Goal: Information Seeking & Learning: Learn about a topic

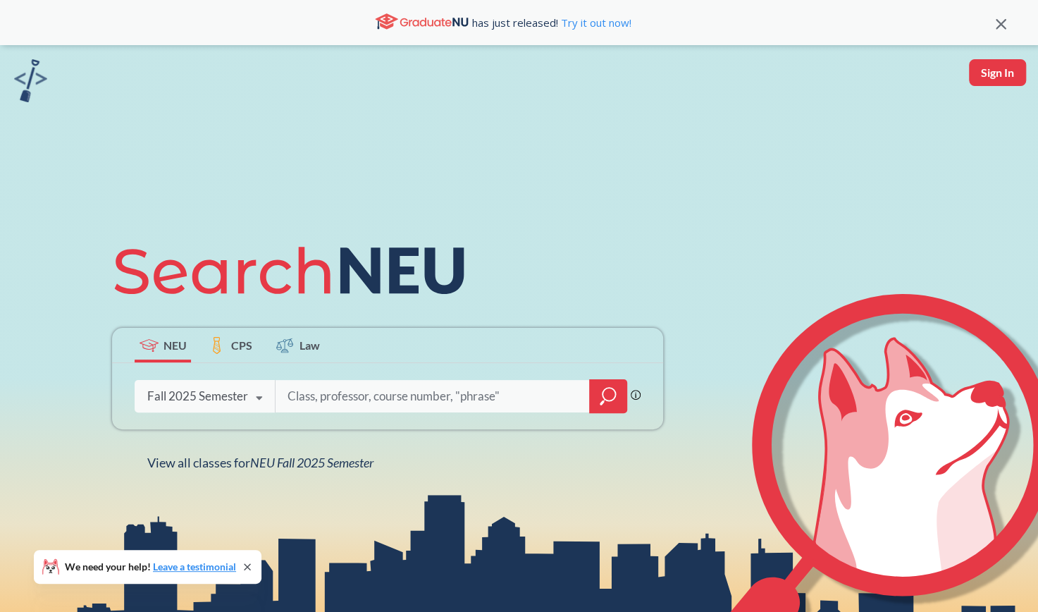
click at [448, 399] on input "search" at bounding box center [432, 396] width 293 height 30
type input "korean pop culture"
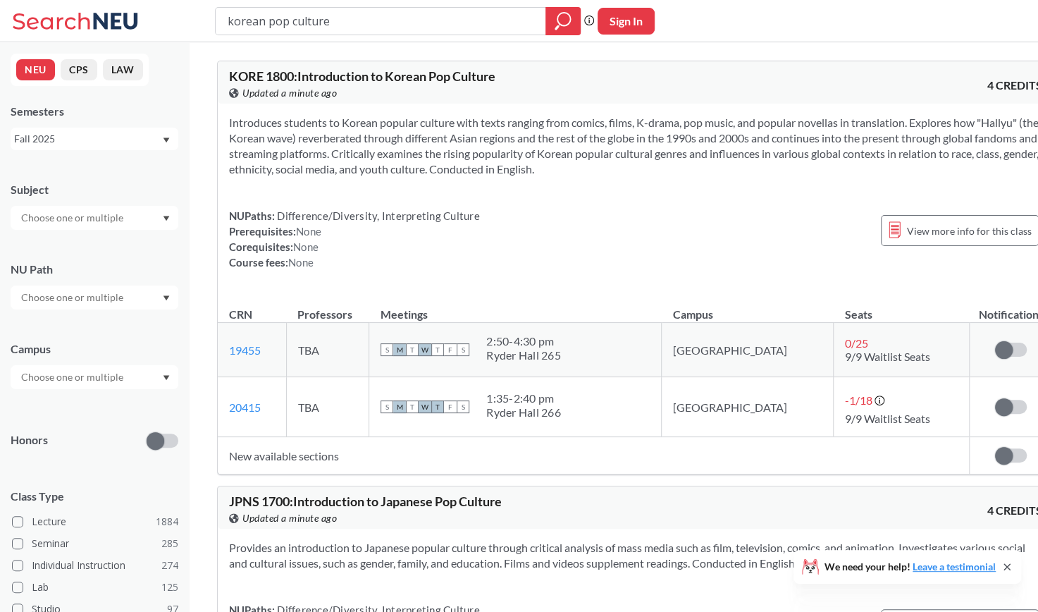
click at [117, 145] on div "Fall 2025" at bounding box center [87, 139] width 147 height 16
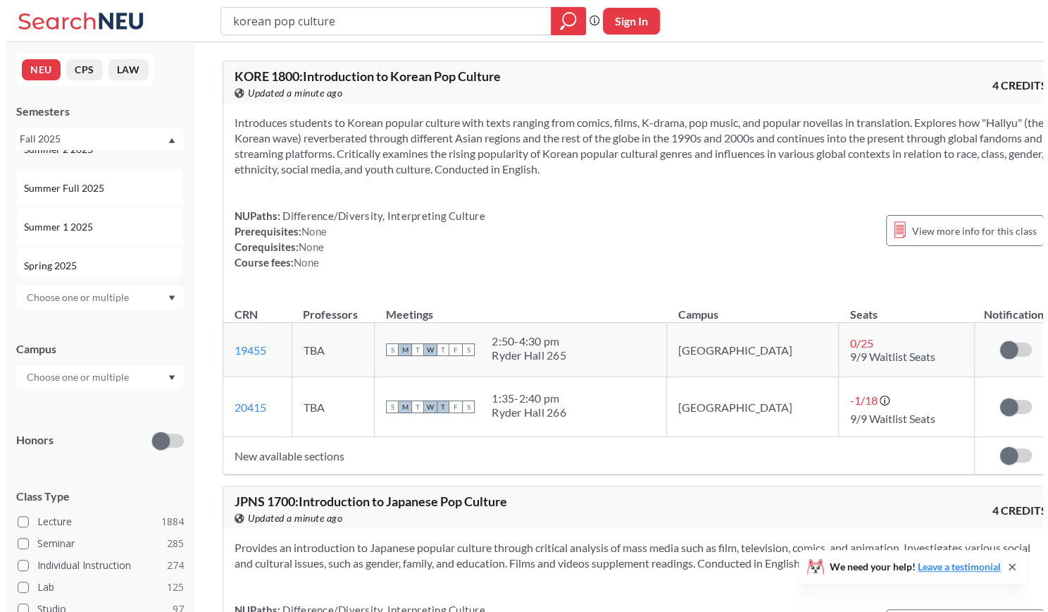
scroll to position [61, 0]
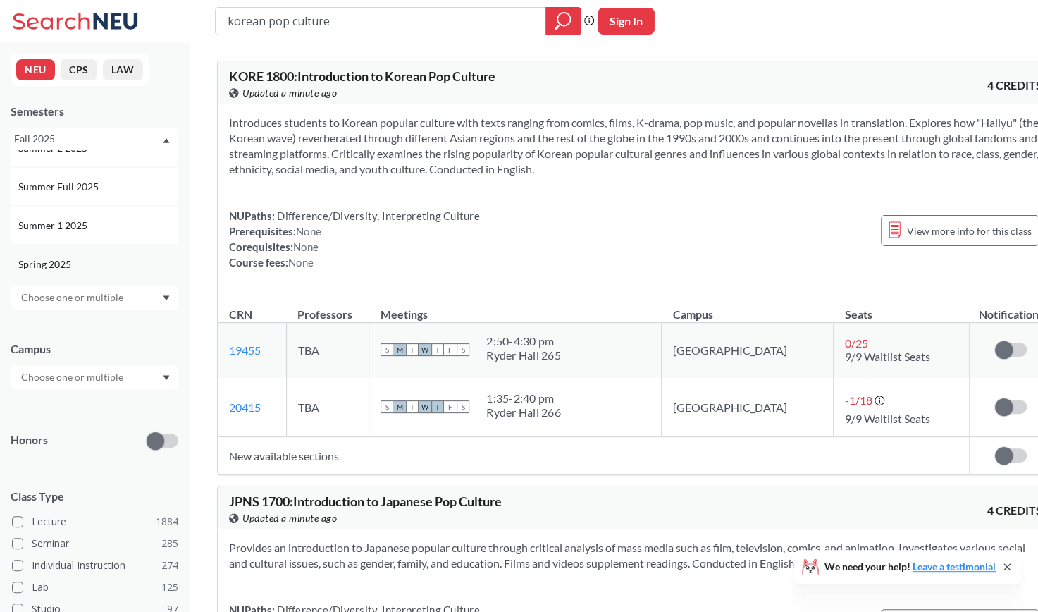
click at [76, 259] on div "Spring 2025" at bounding box center [97, 264] width 159 height 16
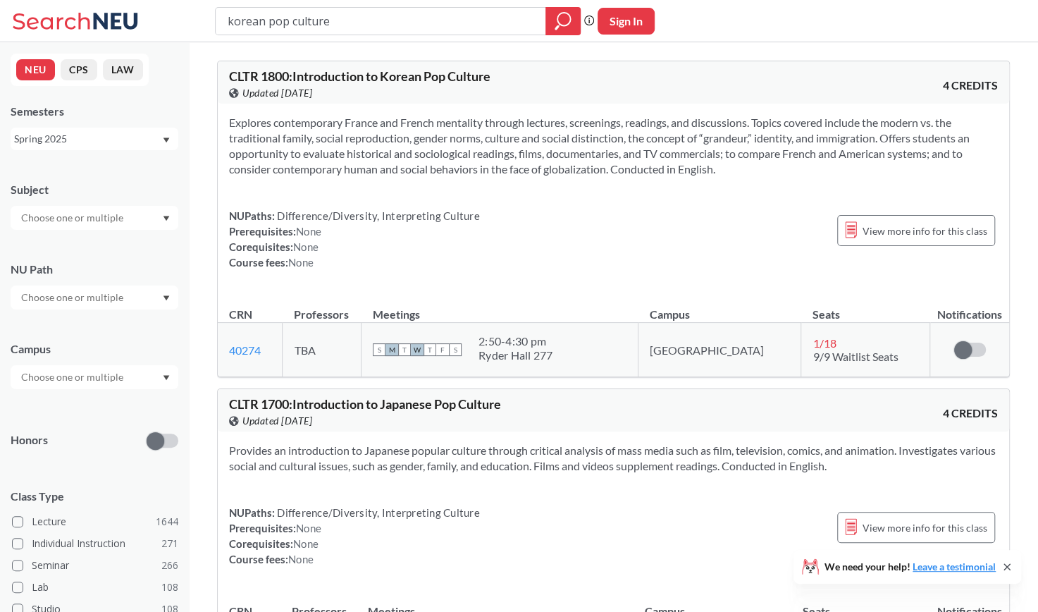
click at [151, 138] on div "Spring 2025" at bounding box center [87, 139] width 147 height 16
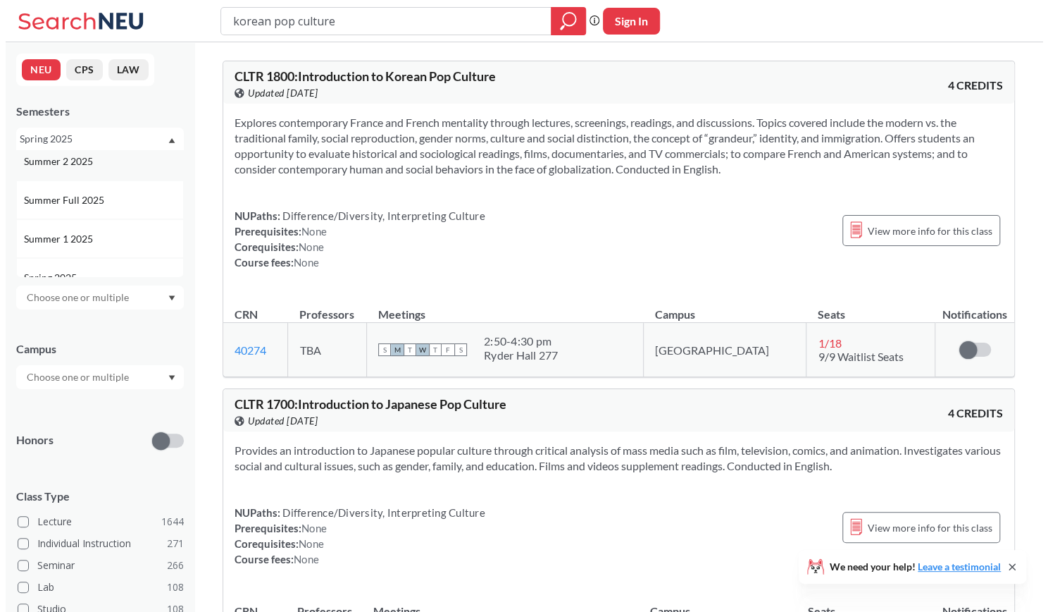
scroll to position [6, 0]
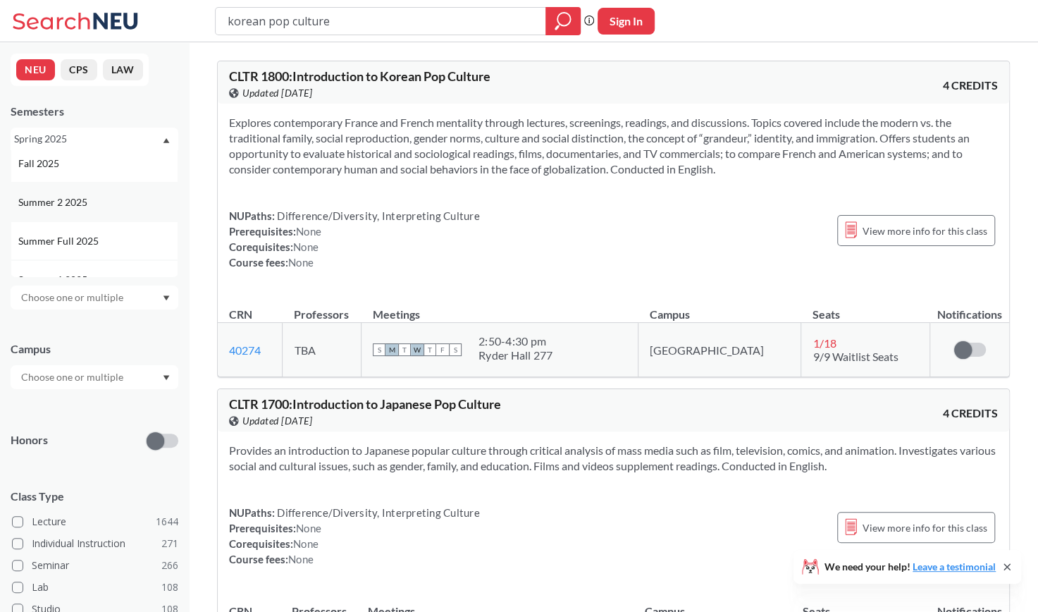
click at [86, 206] on span "Summer 2 2025" at bounding box center [54, 202] width 72 height 16
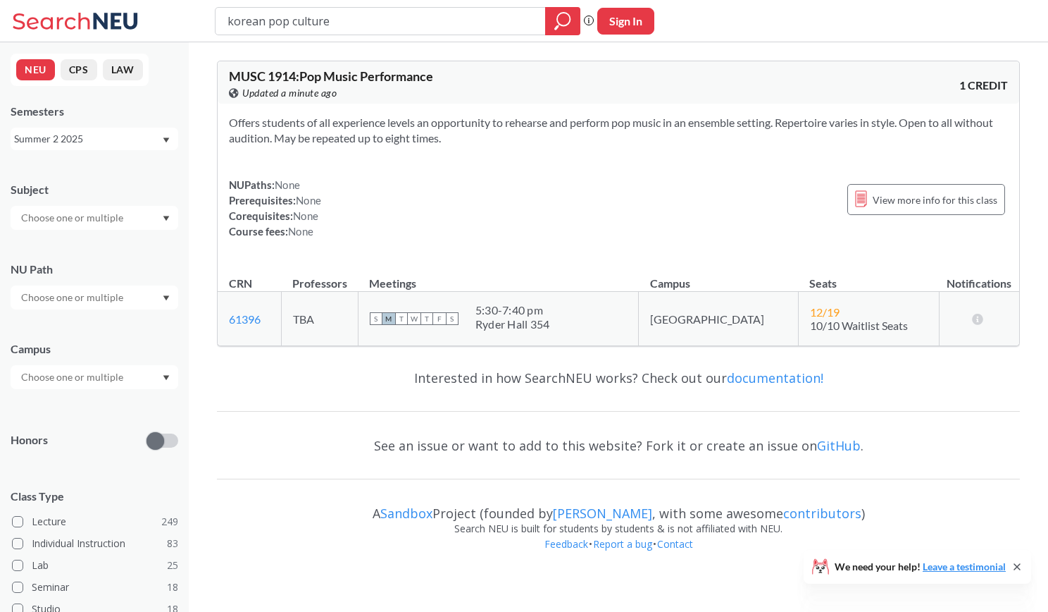
click at [89, 135] on div "Summer 2 2025" at bounding box center [87, 139] width 147 height 16
click at [82, 200] on div "Summer Full 2025" at bounding box center [95, 190] width 168 height 39
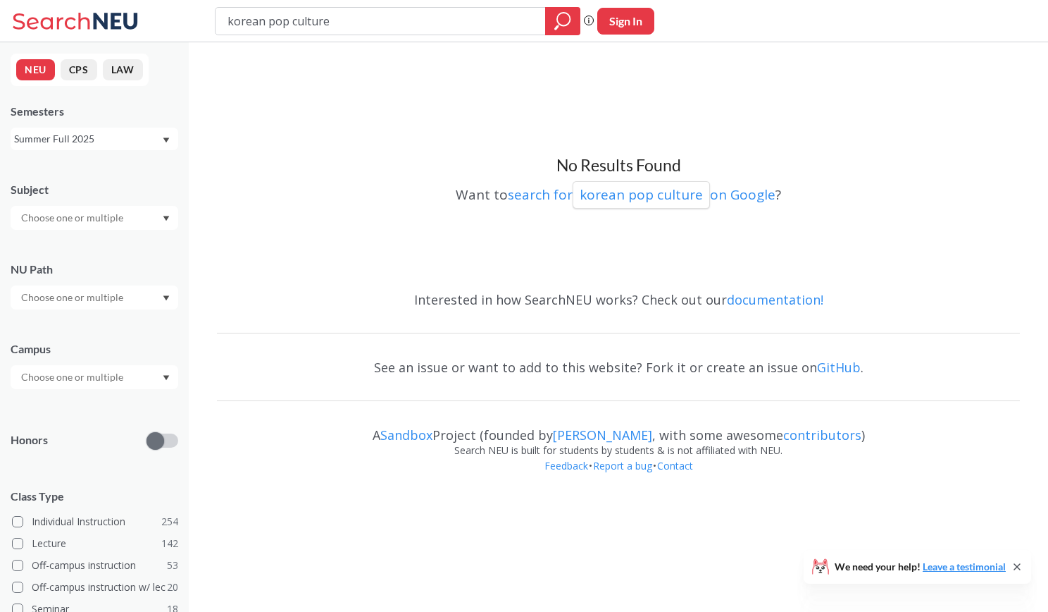
scroll to position [11, 0]
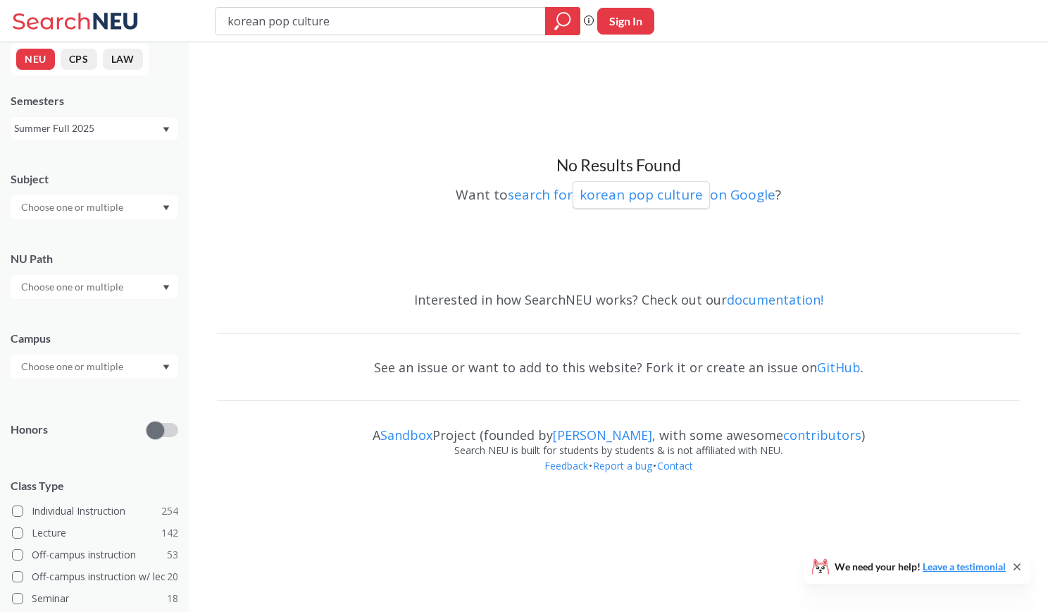
click at [85, 120] on div "Summer Full 2025" at bounding box center [95, 128] width 168 height 23
click at [83, 223] on span "Summer 1 2025" at bounding box center [54, 222] width 72 height 16
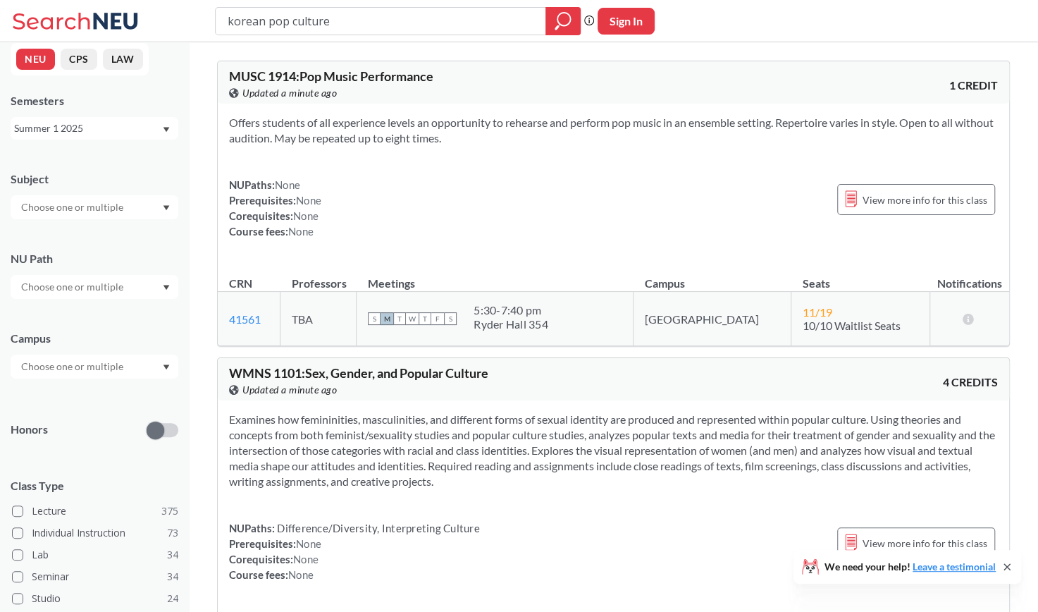
click at [79, 130] on div "Summer 1 2025" at bounding box center [87, 128] width 147 height 16
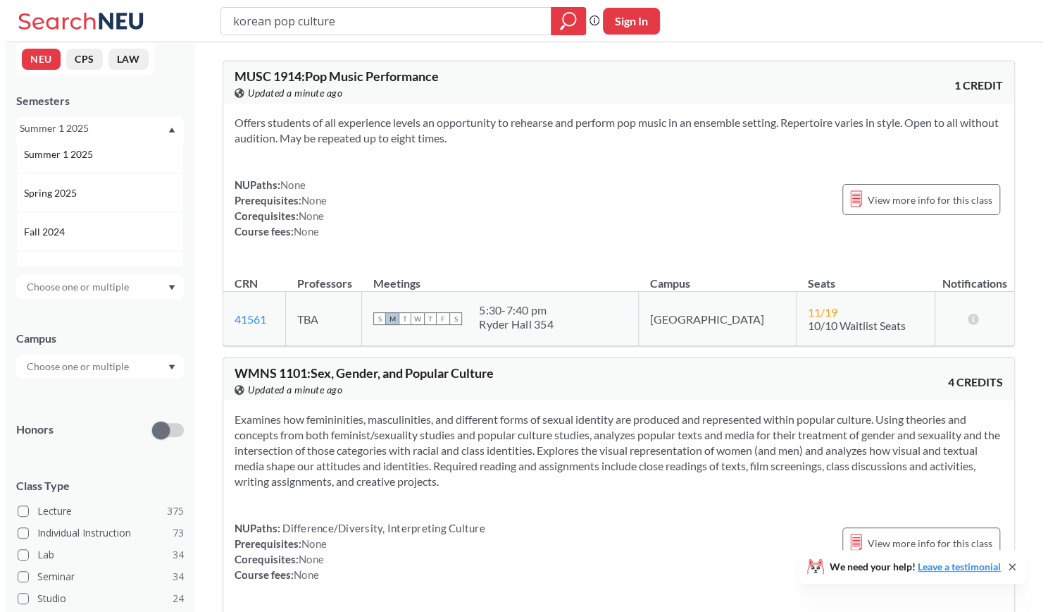
scroll to position [125, 0]
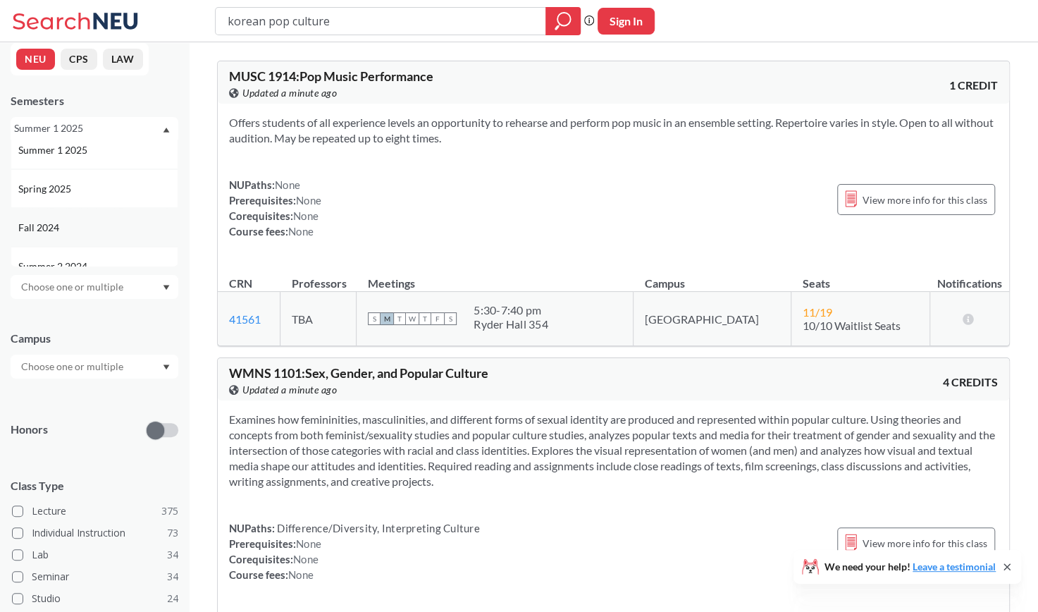
click at [69, 239] on div "Fall 2024" at bounding box center [95, 227] width 168 height 39
